Goal: Find specific page/section: Find specific page/section

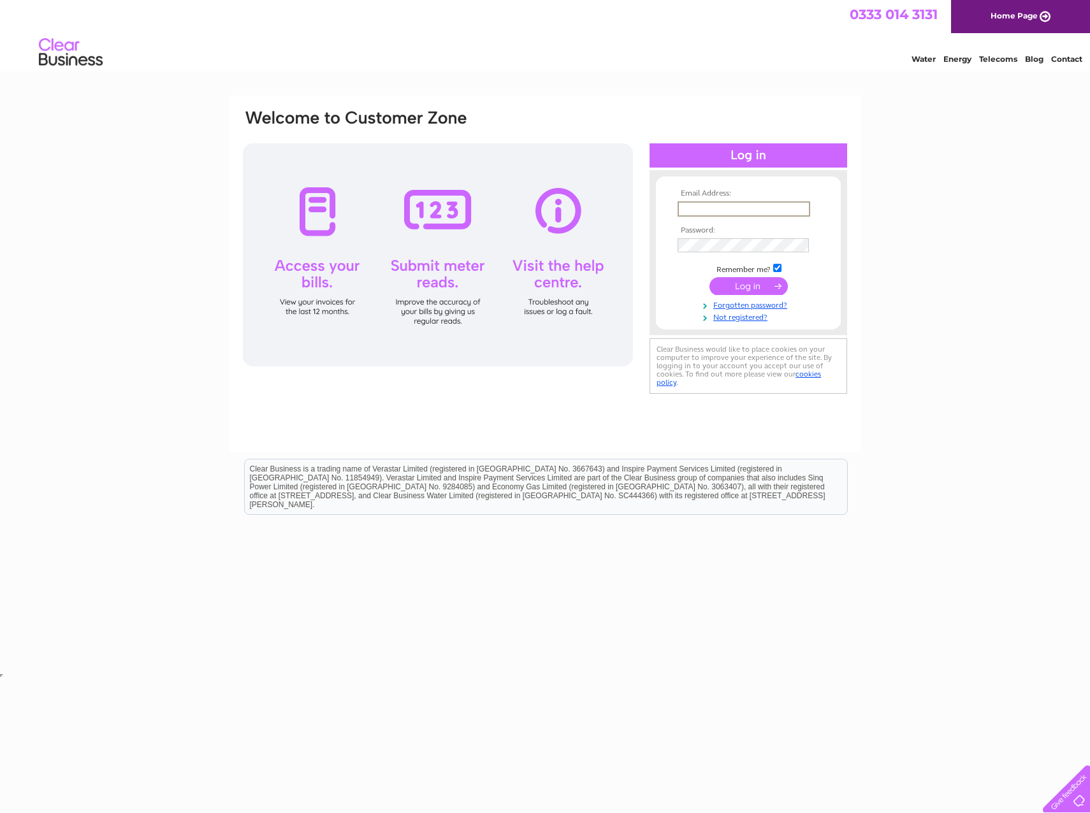
click at [707, 205] on input "text" at bounding box center [743, 208] width 133 height 15
type input "[PERSON_NAME][EMAIL_ADDRESS][PERSON_NAME][DOMAIN_NAME]"
click at [709, 277] on input "submit" at bounding box center [748, 286] width 78 height 18
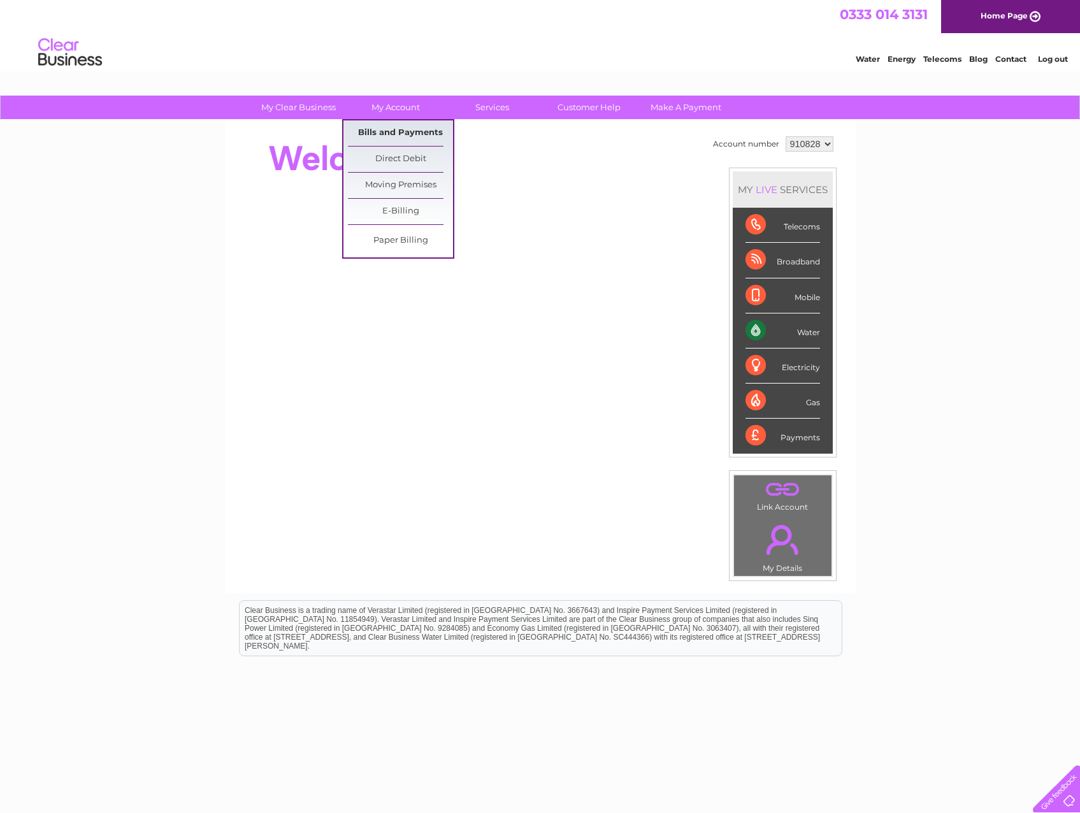
click at [415, 131] on link "Bills and Payments" at bounding box center [400, 132] width 105 height 25
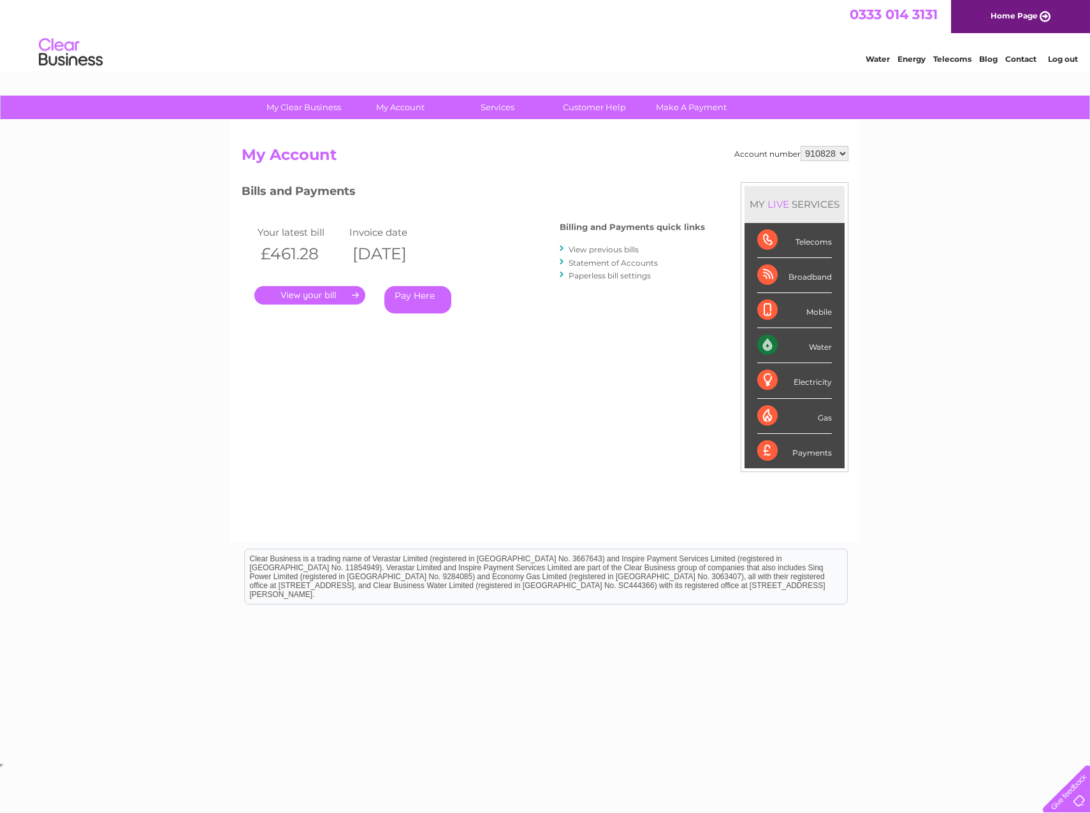
click at [326, 294] on link "." at bounding box center [309, 295] width 111 height 18
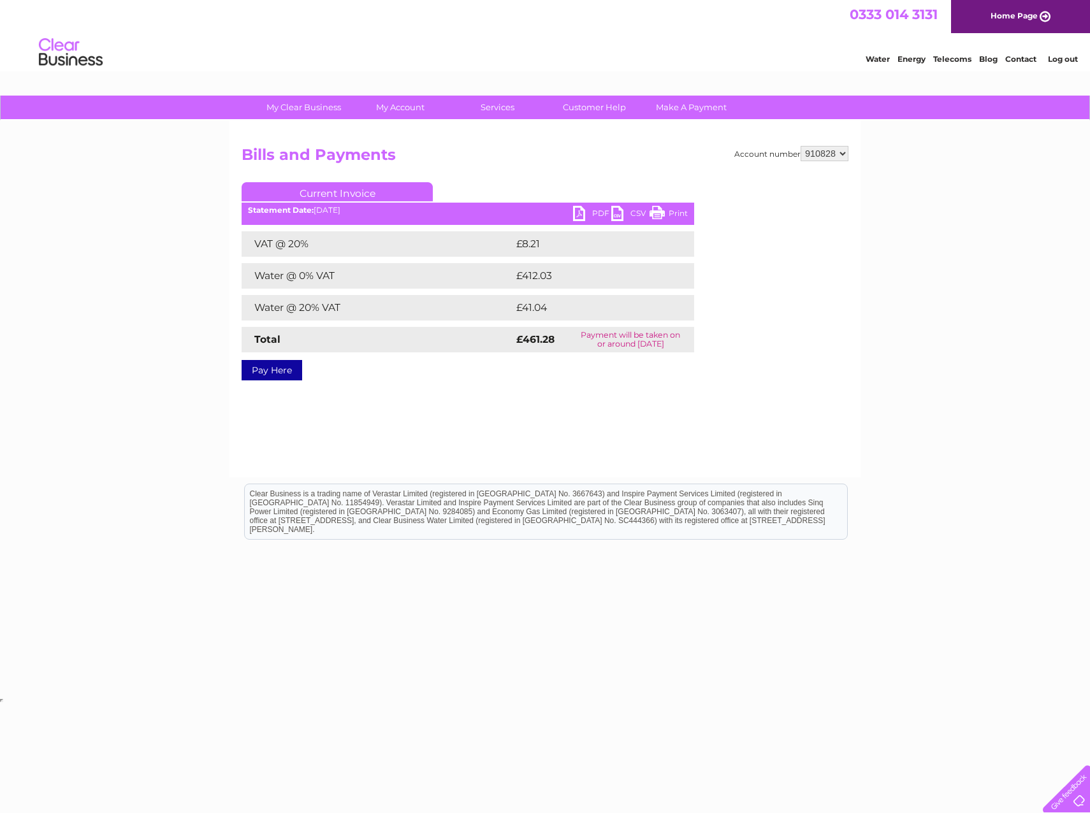
click at [580, 212] on link "PDF" at bounding box center [592, 215] width 38 height 18
